Goal: Transaction & Acquisition: Purchase product/service

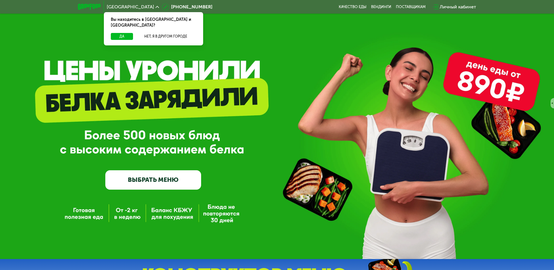
scroll to position [5, 0]
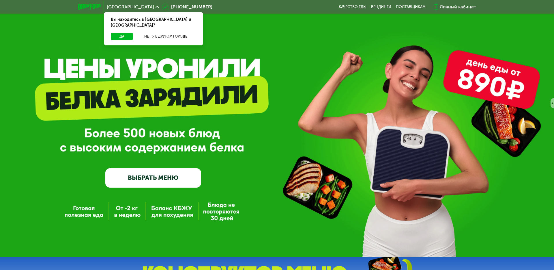
click at [113, 26] on div "Вы находитесь в [GEOGRAPHIC_DATA] и [GEOGRAPHIC_DATA]?" at bounding box center [153, 22] width 99 height 21
click at [115, 33] on button "Да" at bounding box center [122, 36] width 22 height 7
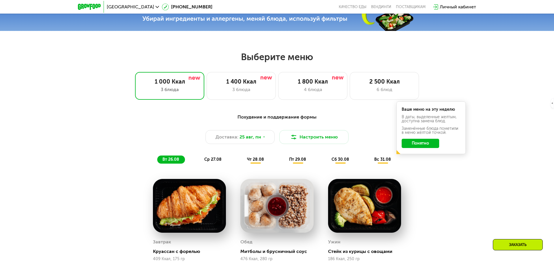
scroll to position [274, 0]
click at [366, 96] on div "2 500 Ккал 6 блюд" at bounding box center [384, 86] width 69 height 28
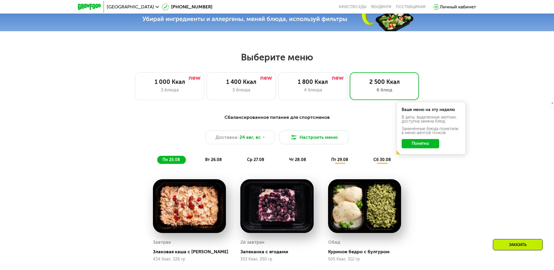
click at [424, 162] on div "Сбалансированное питание для спортсменов Доставка: [DATE] Настроить меню пн 25.…" at bounding box center [277, 139] width 342 height 50
click at [424, 142] on button "Понятно" at bounding box center [421, 143] width 38 height 9
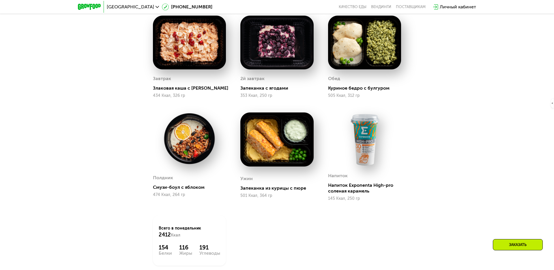
scroll to position [572, 0]
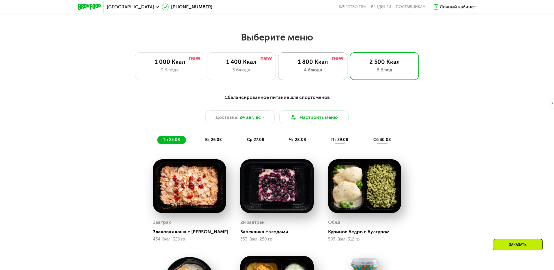
click at [307, 66] on div "4 блюда" at bounding box center [312, 69] width 57 height 7
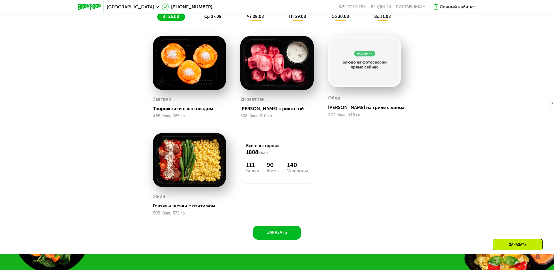
scroll to position [407, 0]
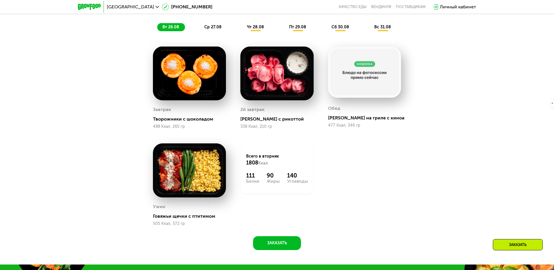
click at [417, 142] on div "Сбалансированное питание на каждый день Доставка: [DATE] Настроить меню вт 26.0…" at bounding box center [277, 114] width 356 height 272
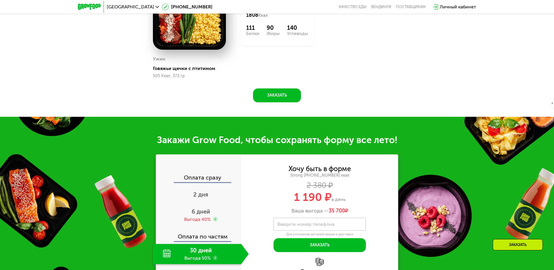
scroll to position [689, 0]
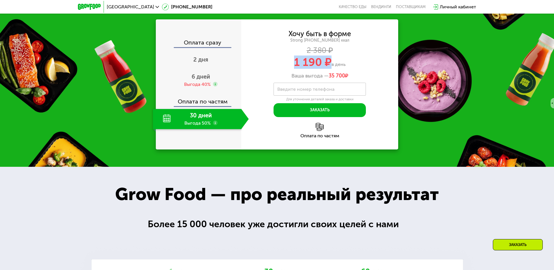
drag, startPoint x: 292, startPoint y: 60, endPoint x: 331, endPoint y: 59, distance: 39.0
click at [331, 59] on div "1 190 ₽ в день" at bounding box center [319, 62] width 157 height 11
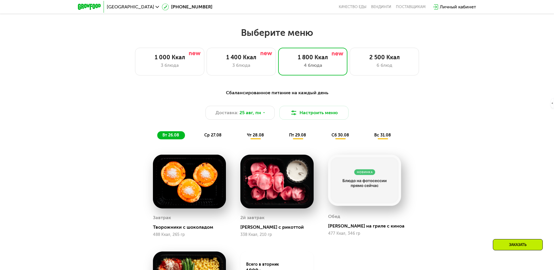
scroll to position [311, 0]
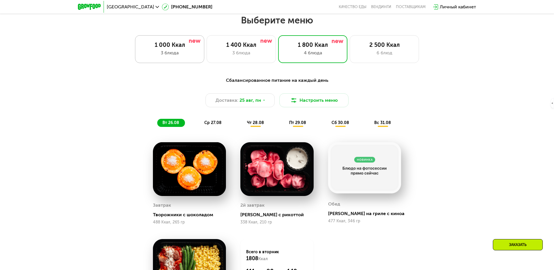
click at [167, 48] on div "1 000 Ккал" at bounding box center [169, 44] width 57 height 7
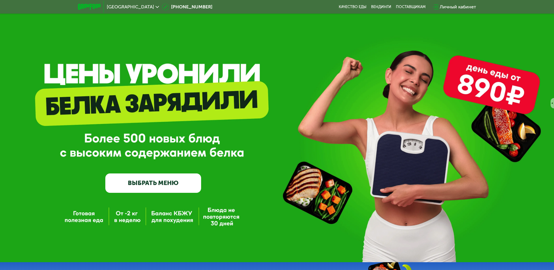
scroll to position [135, 0]
